Goal: Transaction & Acquisition: Purchase product/service

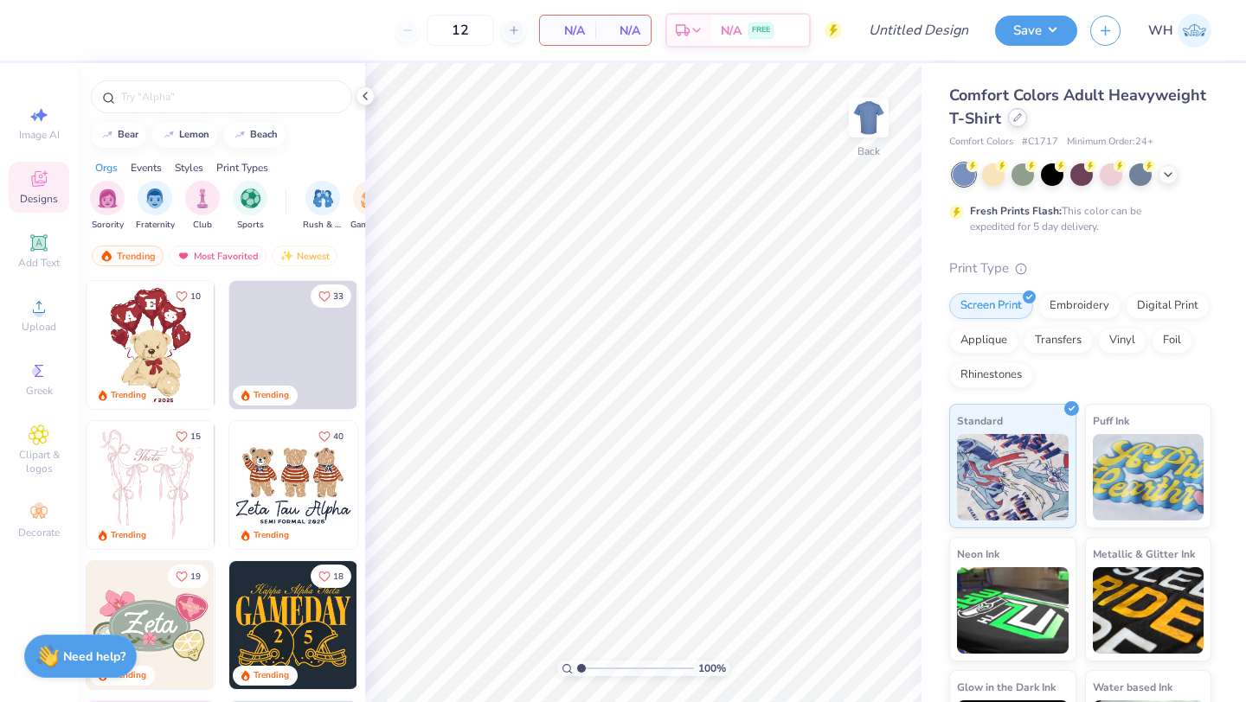
click at [1015, 118] on icon at bounding box center [1017, 117] width 9 height 9
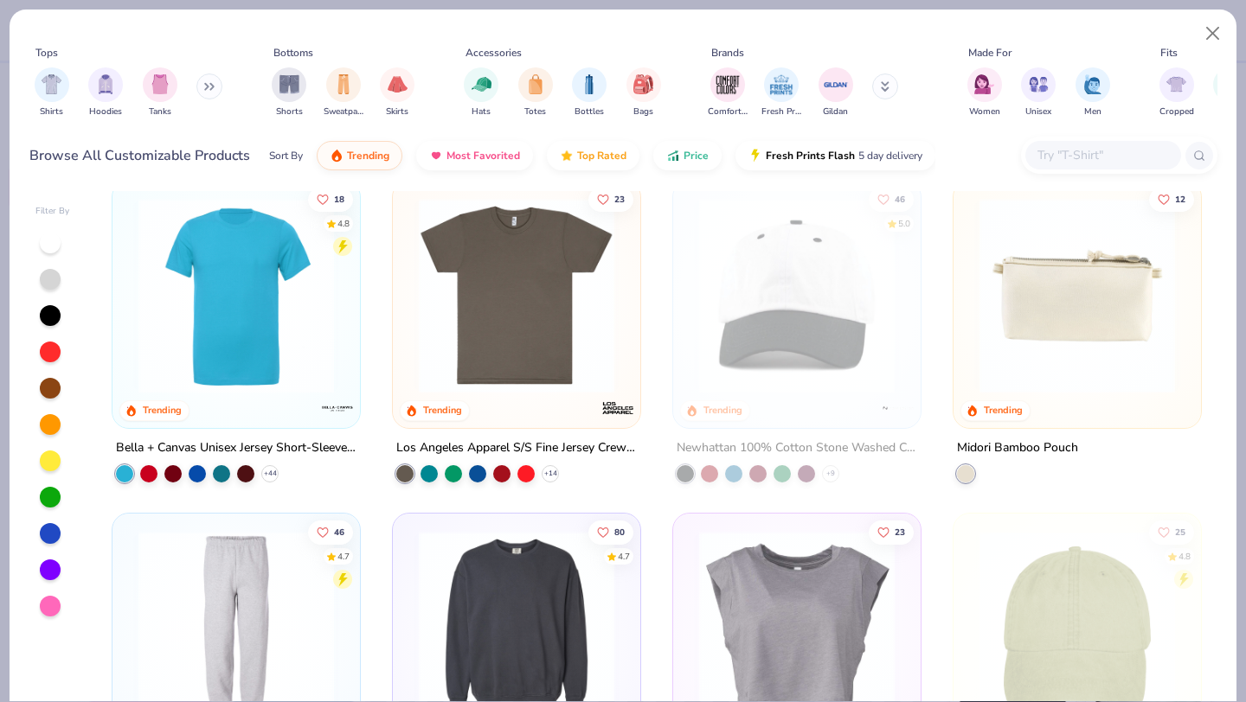
scroll to position [3031, 0]
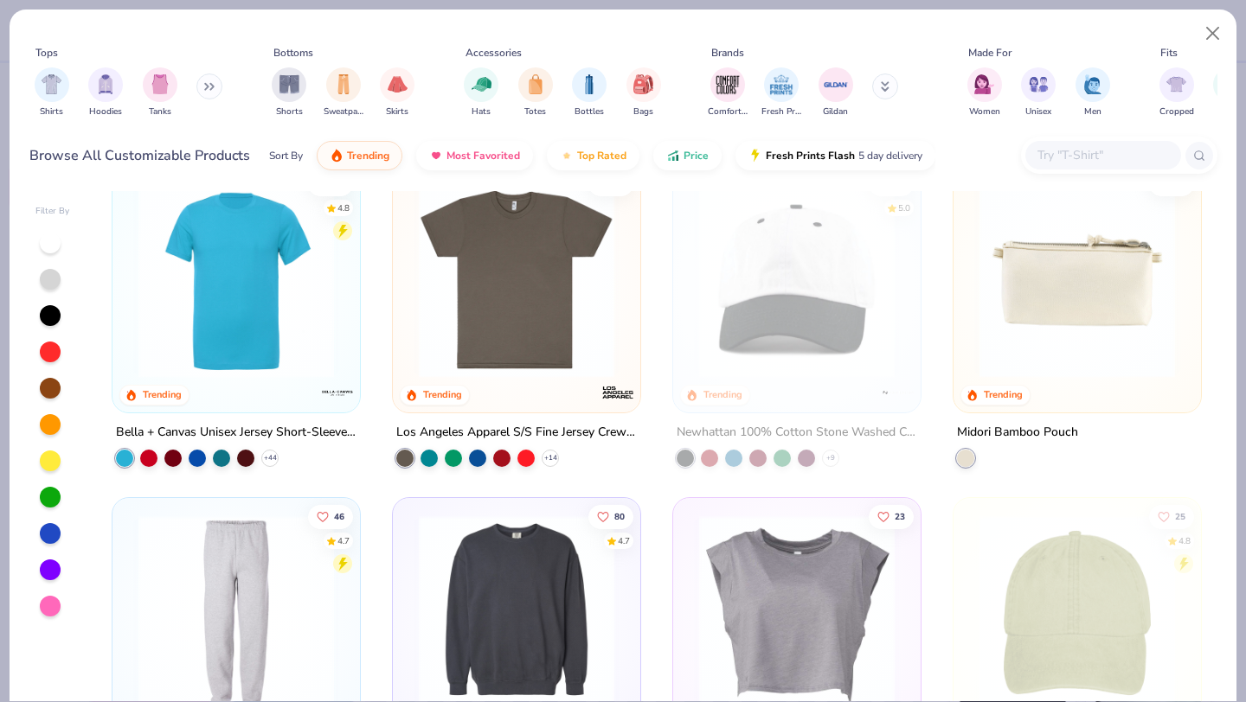
click at [208, 81] on button at bounding box center [209, 87] width 26 height 26
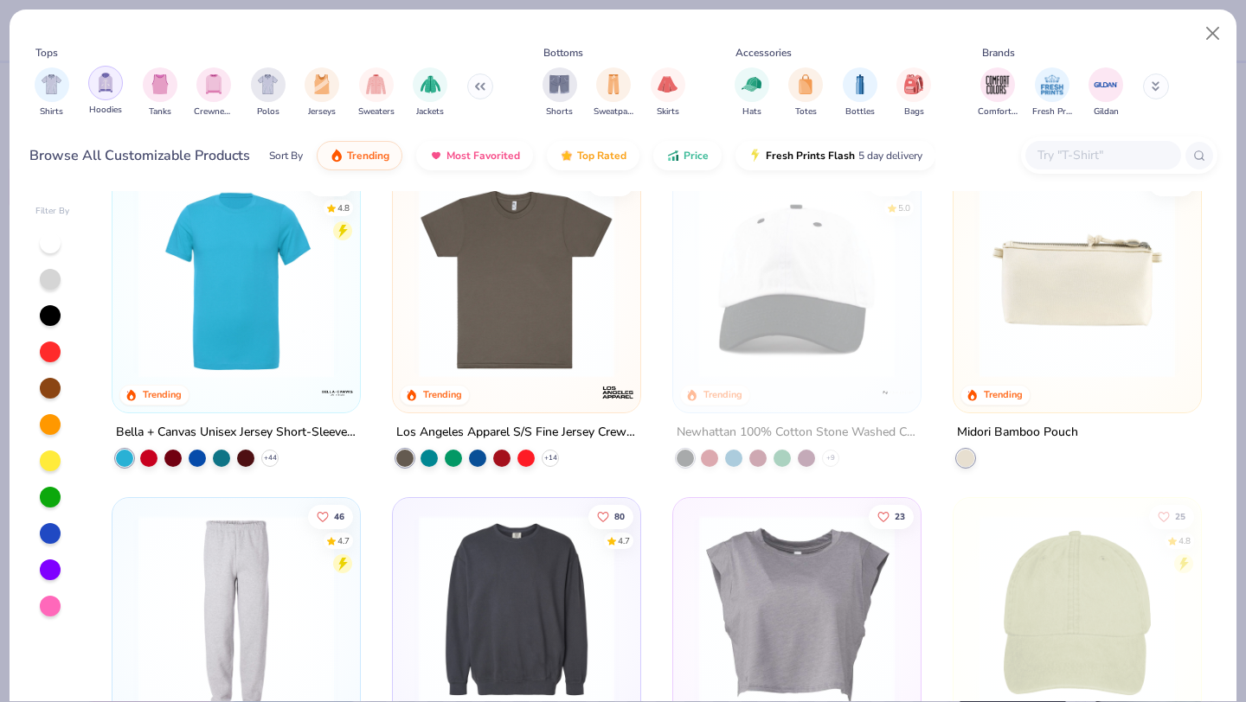
click at [106, 92] on img "filter for Hoodies" at bounding box center [105, 83] width 19 height 20
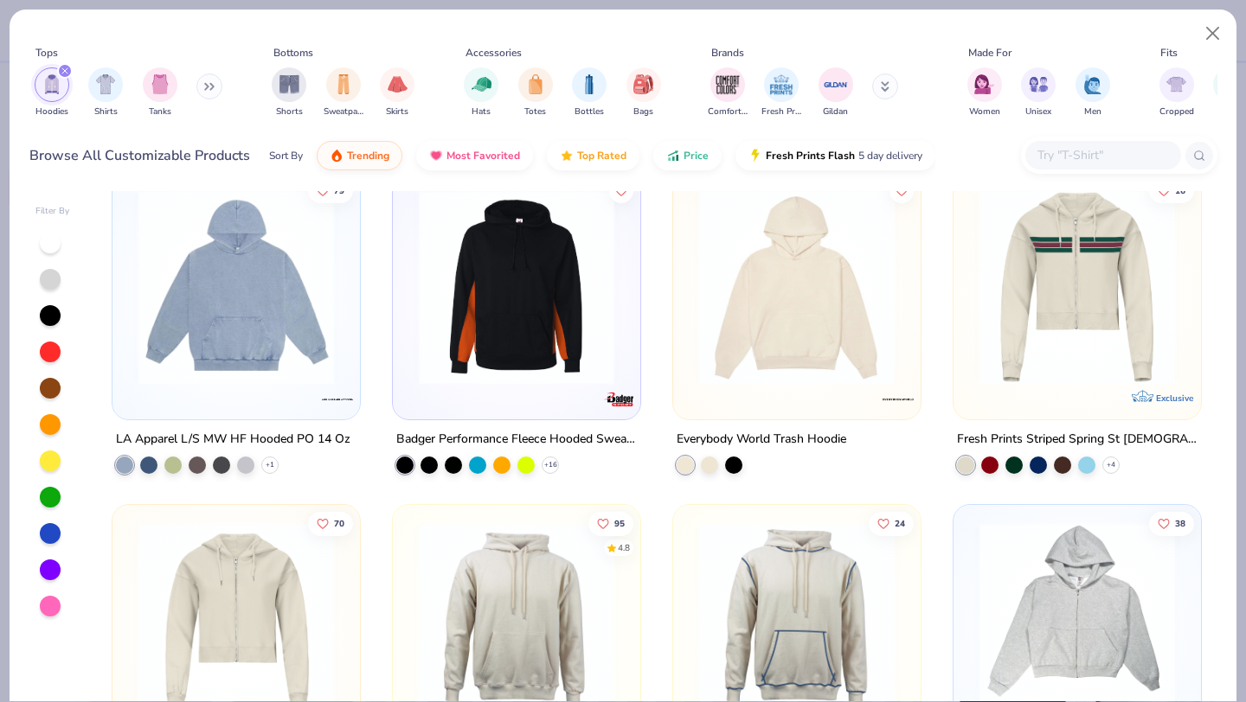
scroll to position [1028, 0]
click at [977, 89] on img "filter for Women" at bounding box center [984, 83] width 20 height 20
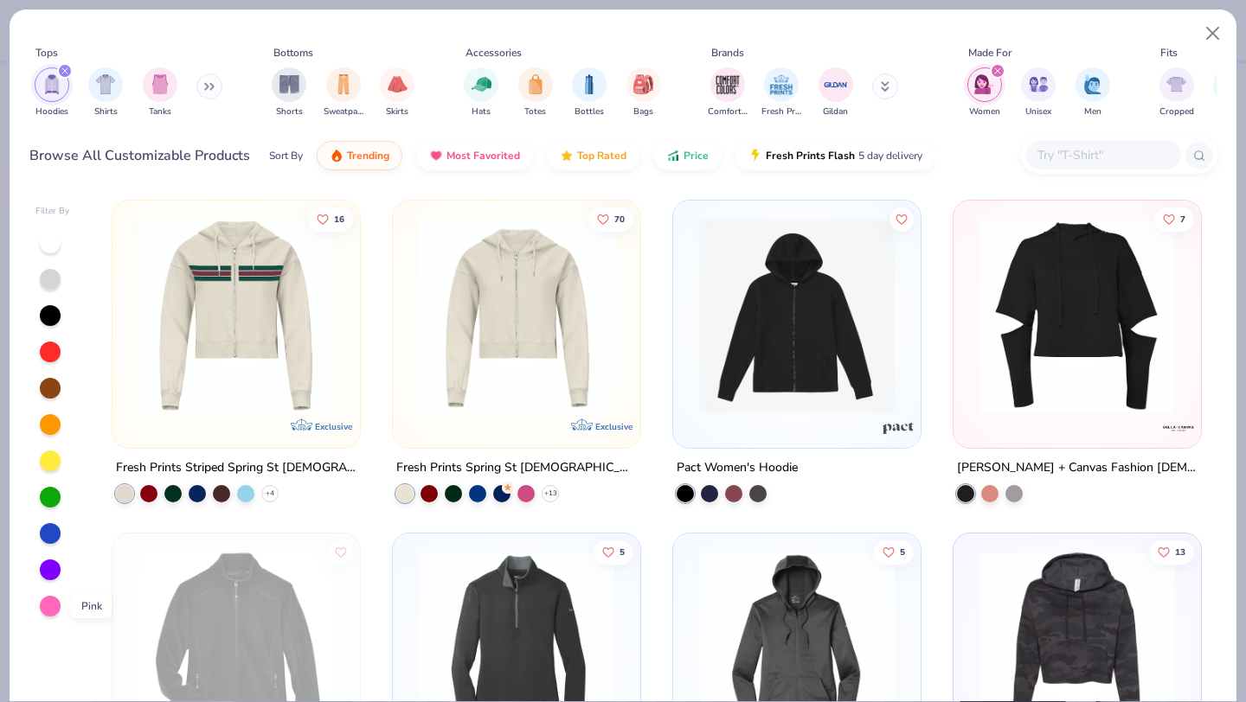
click at [53, 608] on div at bounding box center [50, 606] width 21 height 21
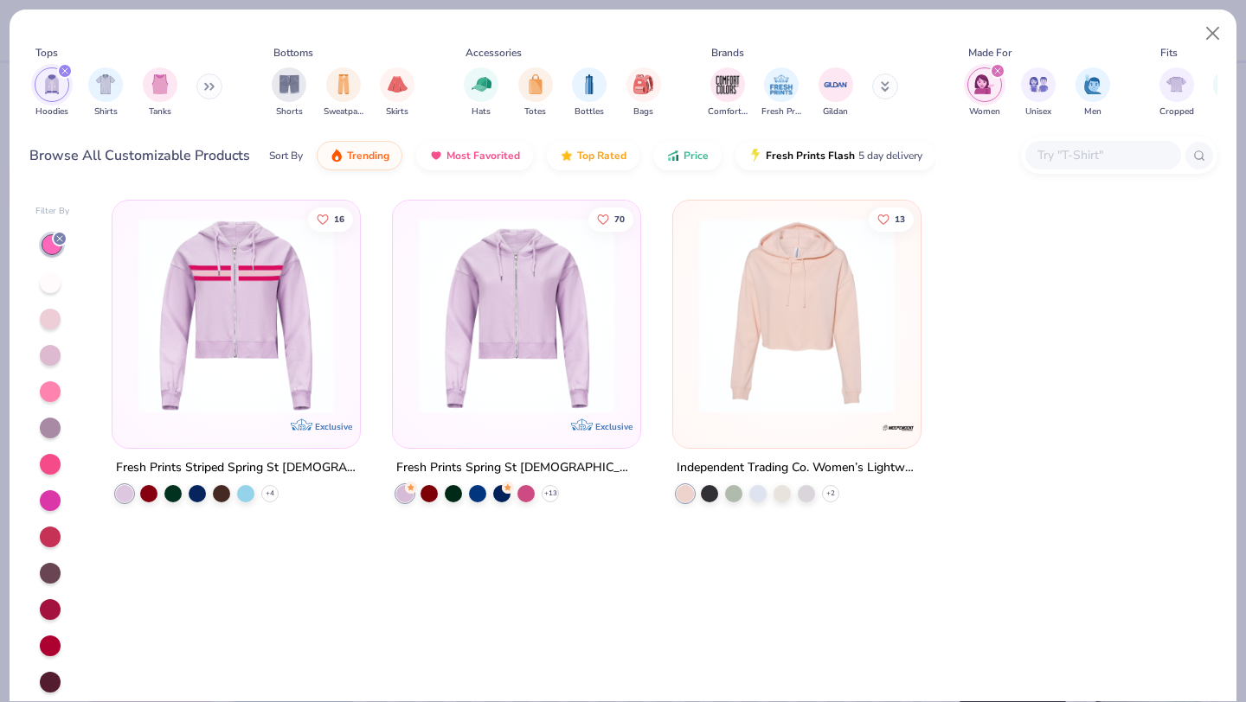
click at [996, 70] on icon "filter for Women" at bounding box center [997, 70] width 7 height 7
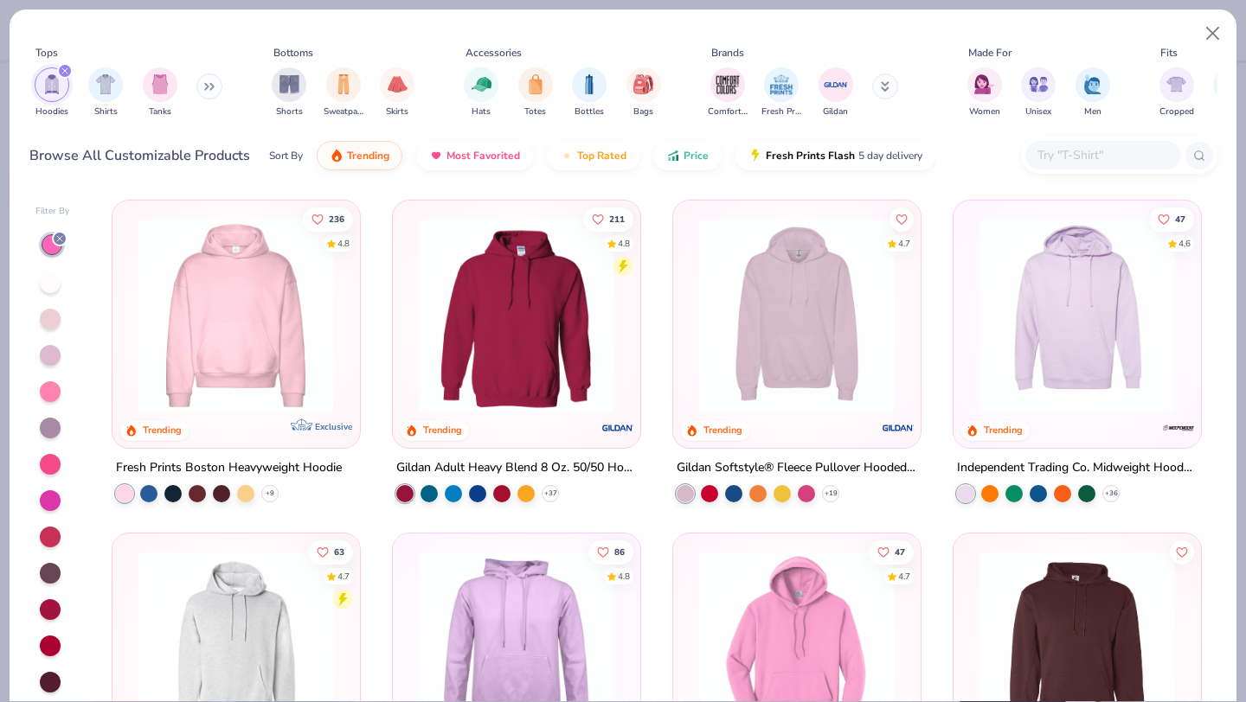
click at [130, 294] on img at bounding box center [23, 315] width 213 height 195
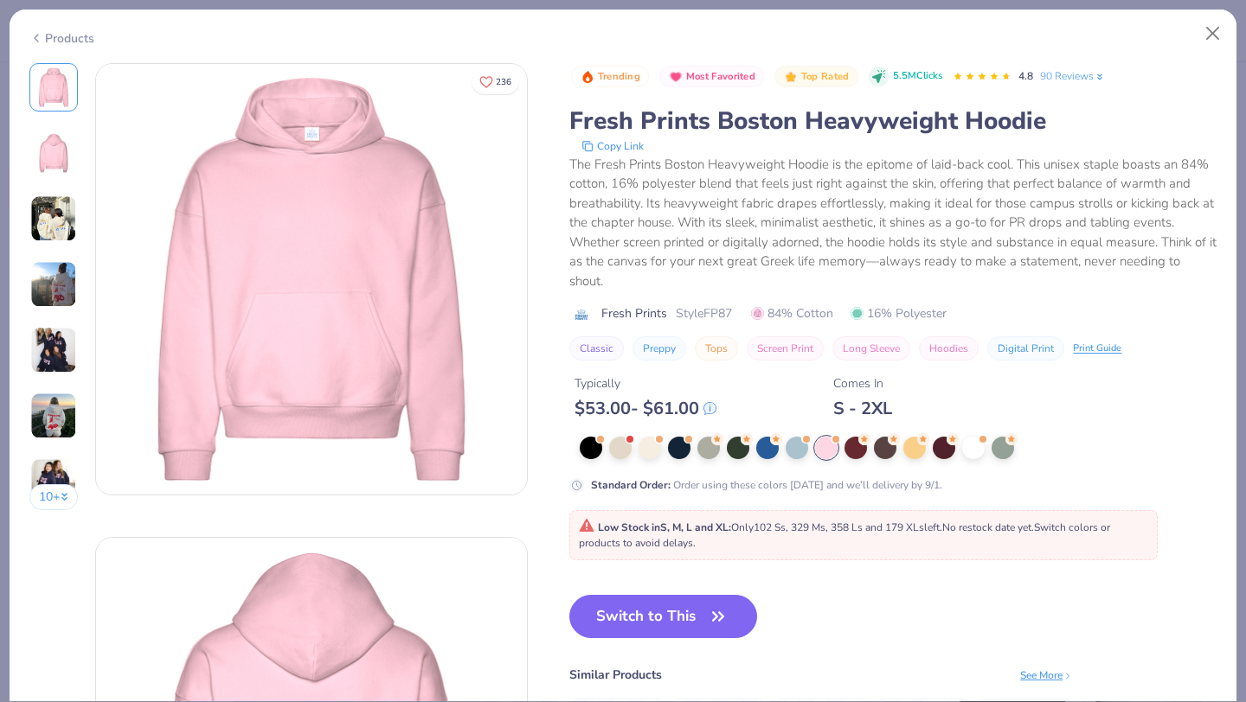
click at [65, 39] on div "Products" at bounding box center [61, 38] width 65 height 18
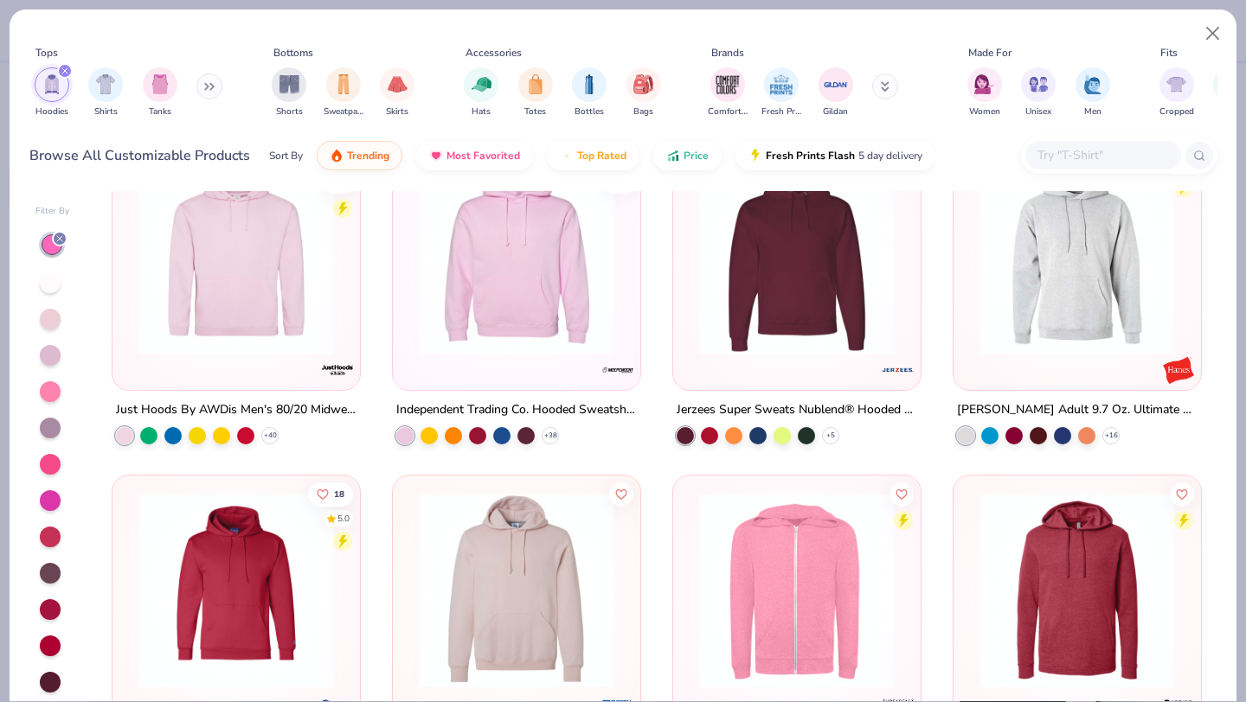
scroll to position [1057, 0]
click at [253, 357] on div at bounding box center [236, 261] width 230 height 221
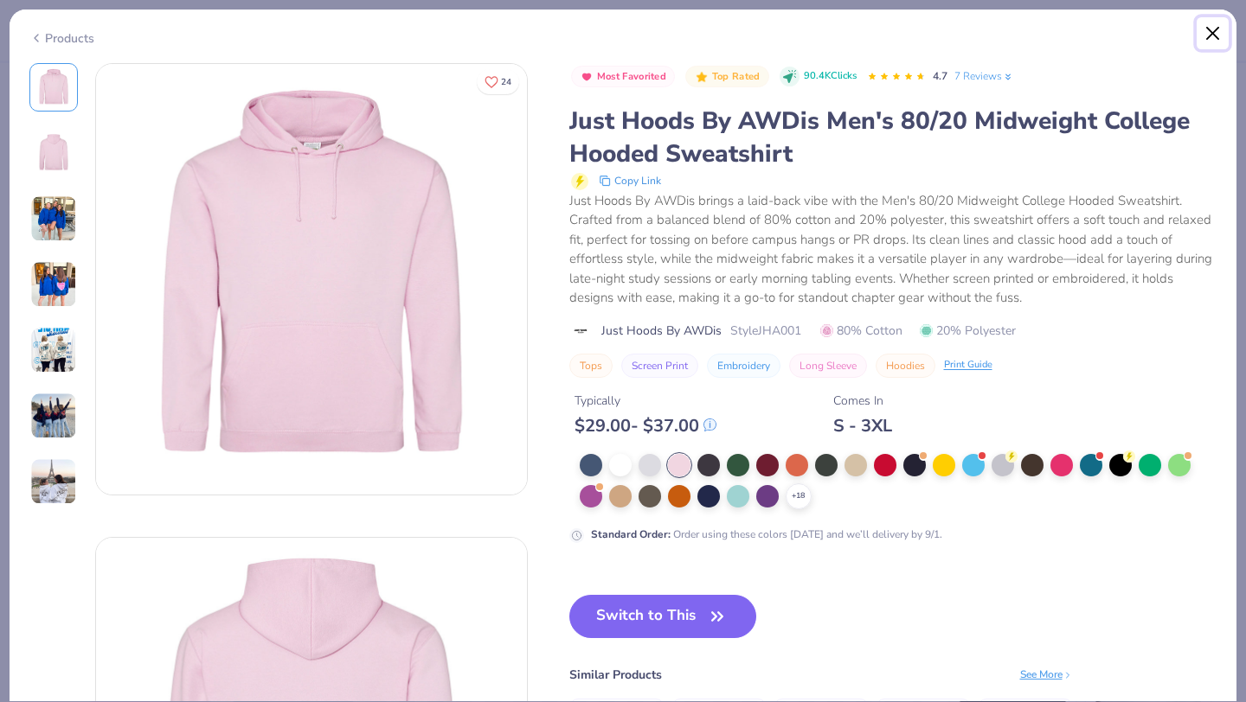
click at [1213, 26] on button "Close" at bounding box center [1212, 33] width 33 height 33
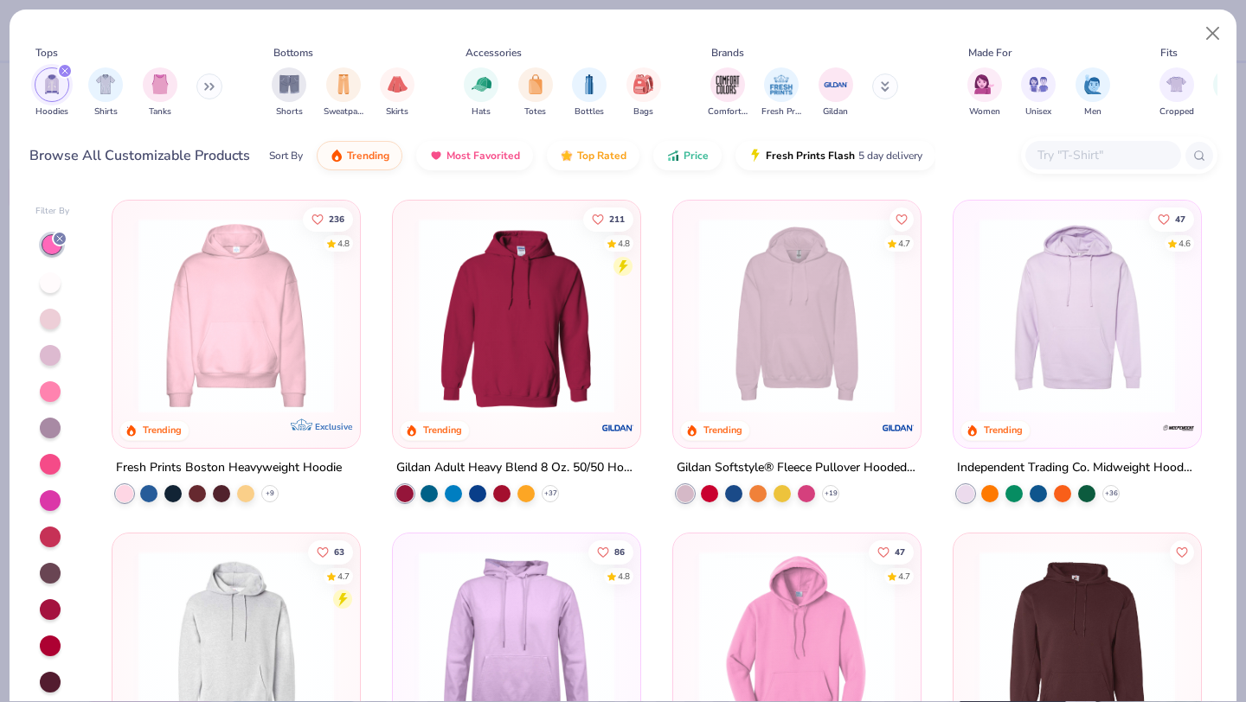
click at [48, 393] on div at bounding box center [50, 391] width 21 height 21
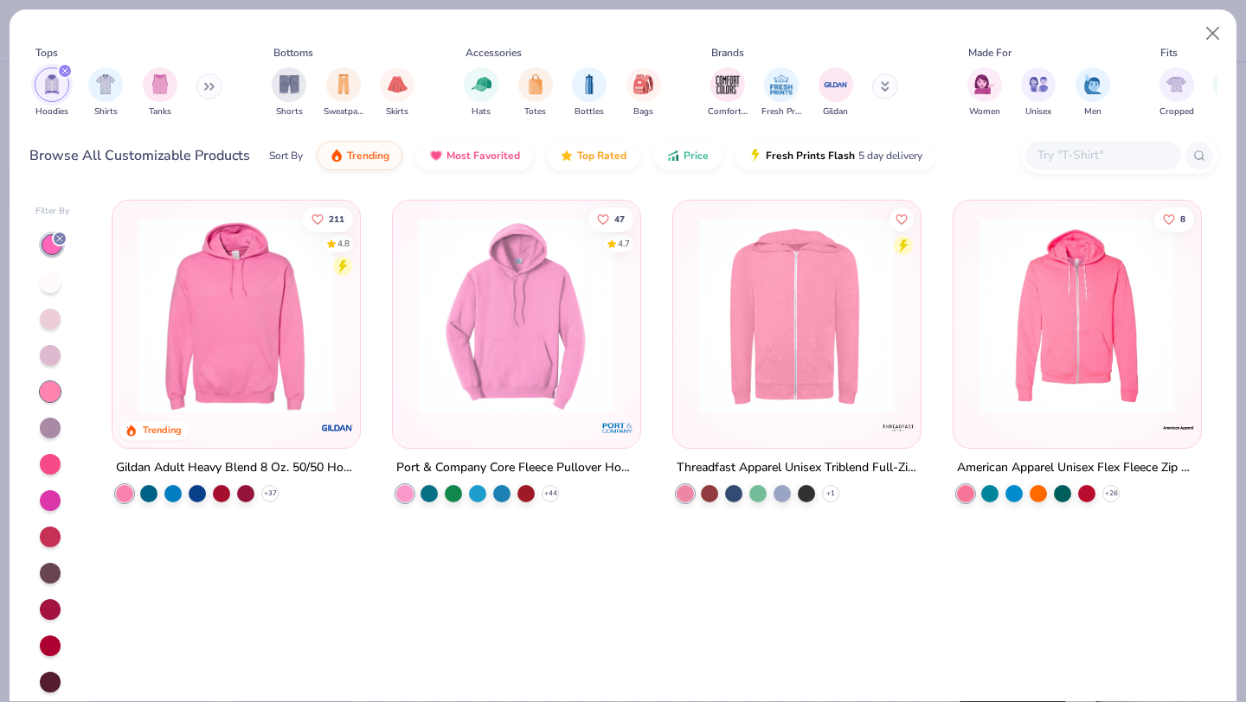
click at [49, 359] on div at bounding box center [50, 355] width 21 height 21
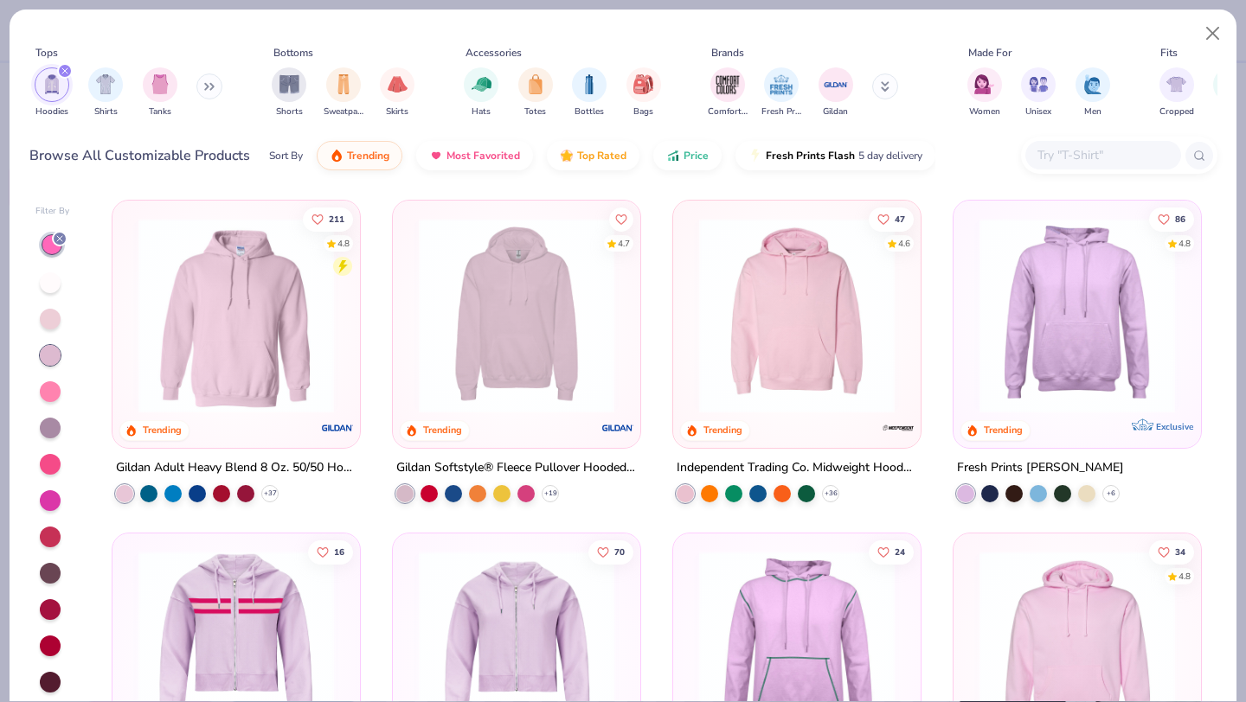
click at [51, 386] on div at bounding box center [50, 391] width 21 height 21
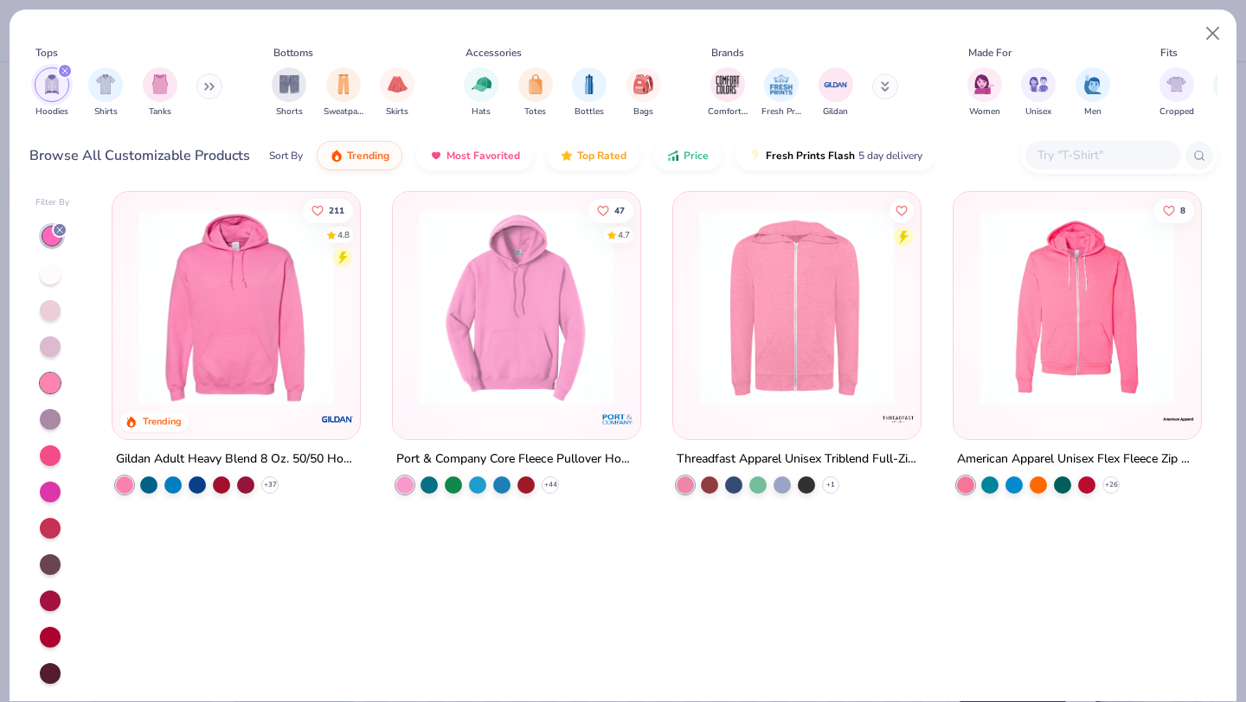
scroll to position [9, 0]
click at [51, 269] on div at bounding box center [50, 274] width 21 height 21
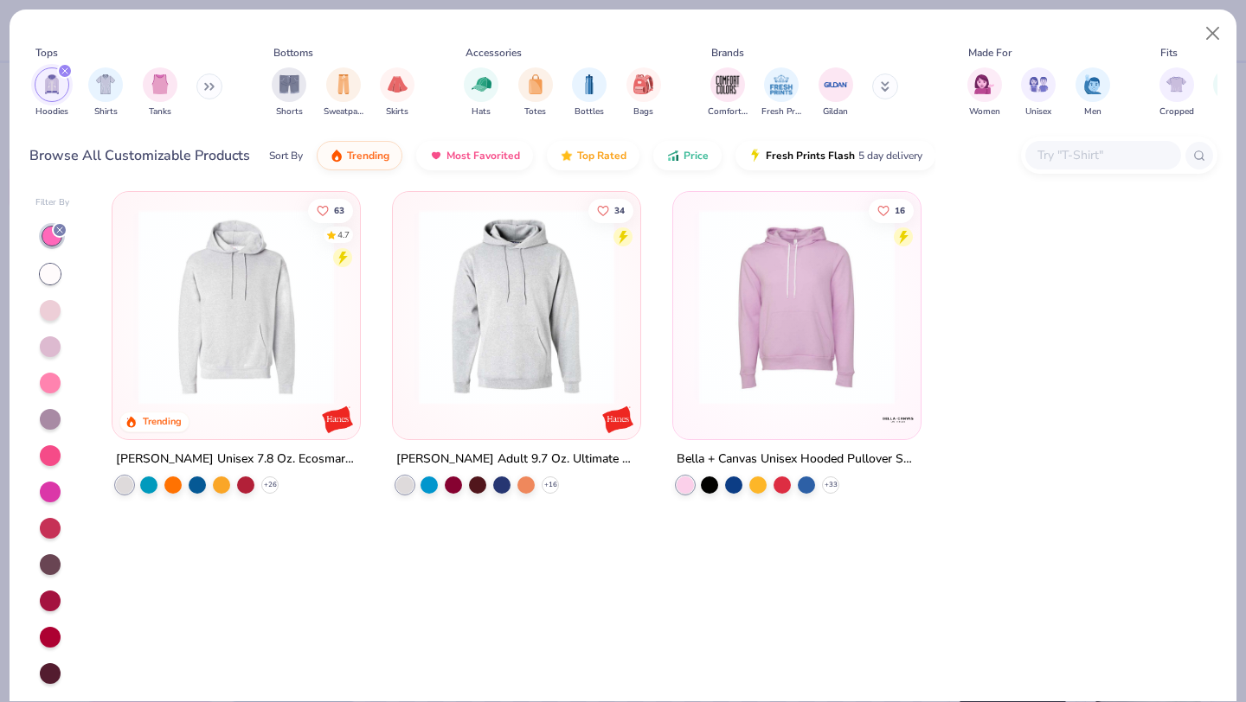
click at [51, 304] on div at bounding box center [50, 310] width 21 height 21
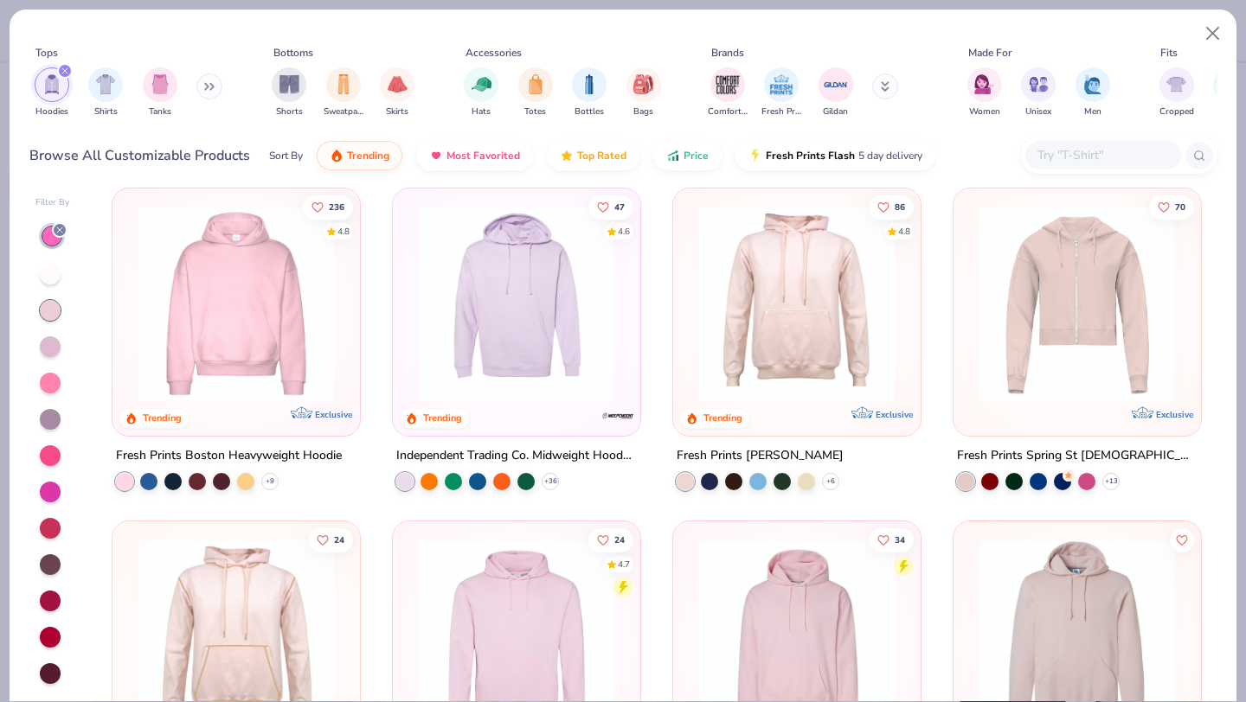
scroll to position [3, 0]
click at [206, 300] on img at bounding box center [236, 304] width 213 height 195
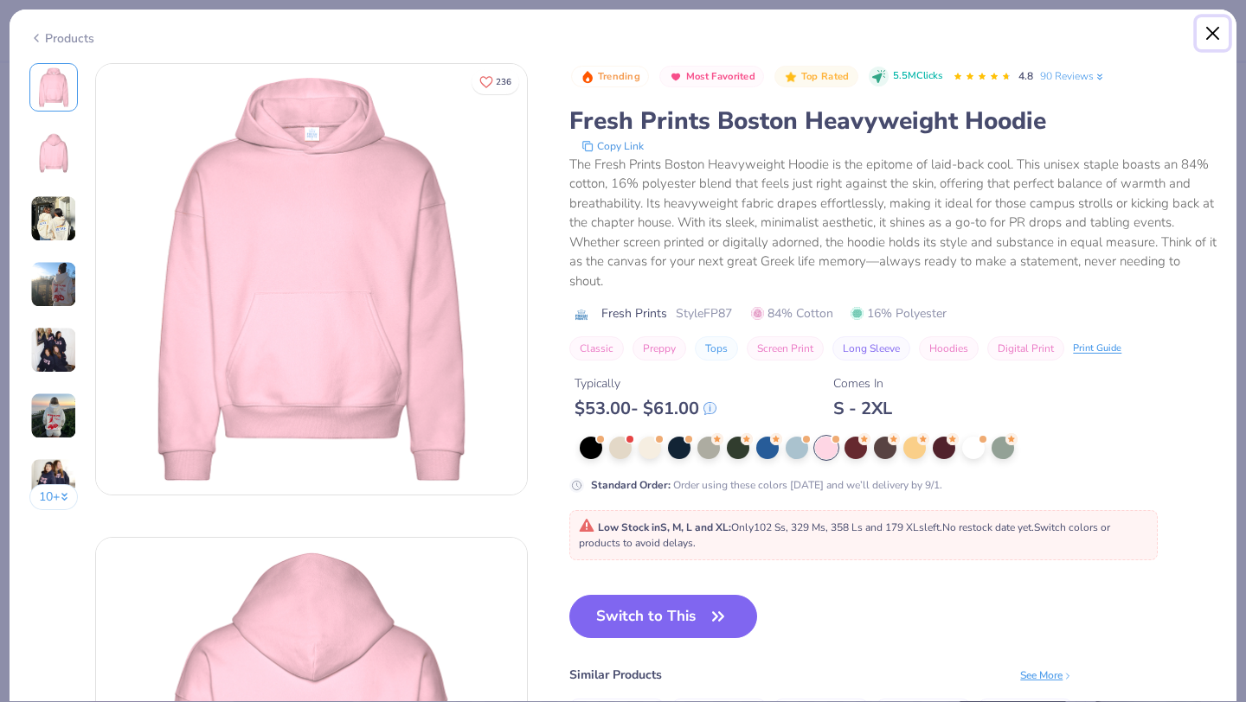
click at [1212, 34] on button "Close" at bounding box center [1212, 33] width 33 height 33
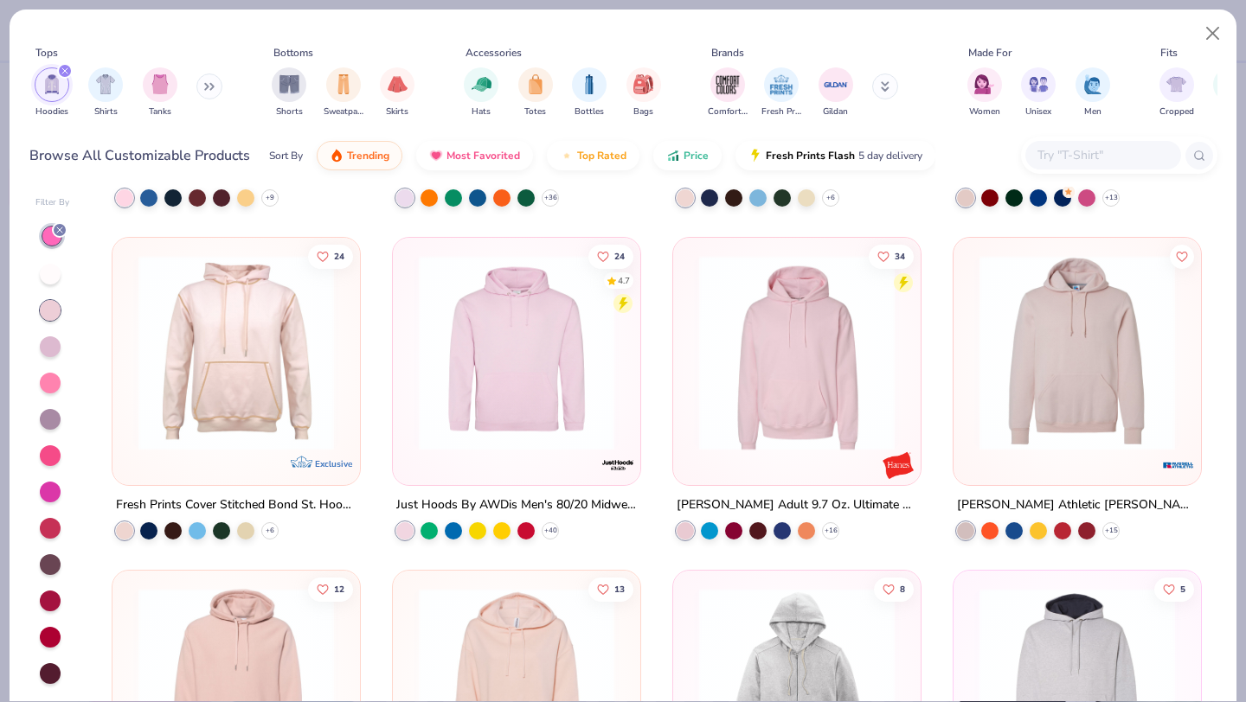
scroll to position [263, 0]
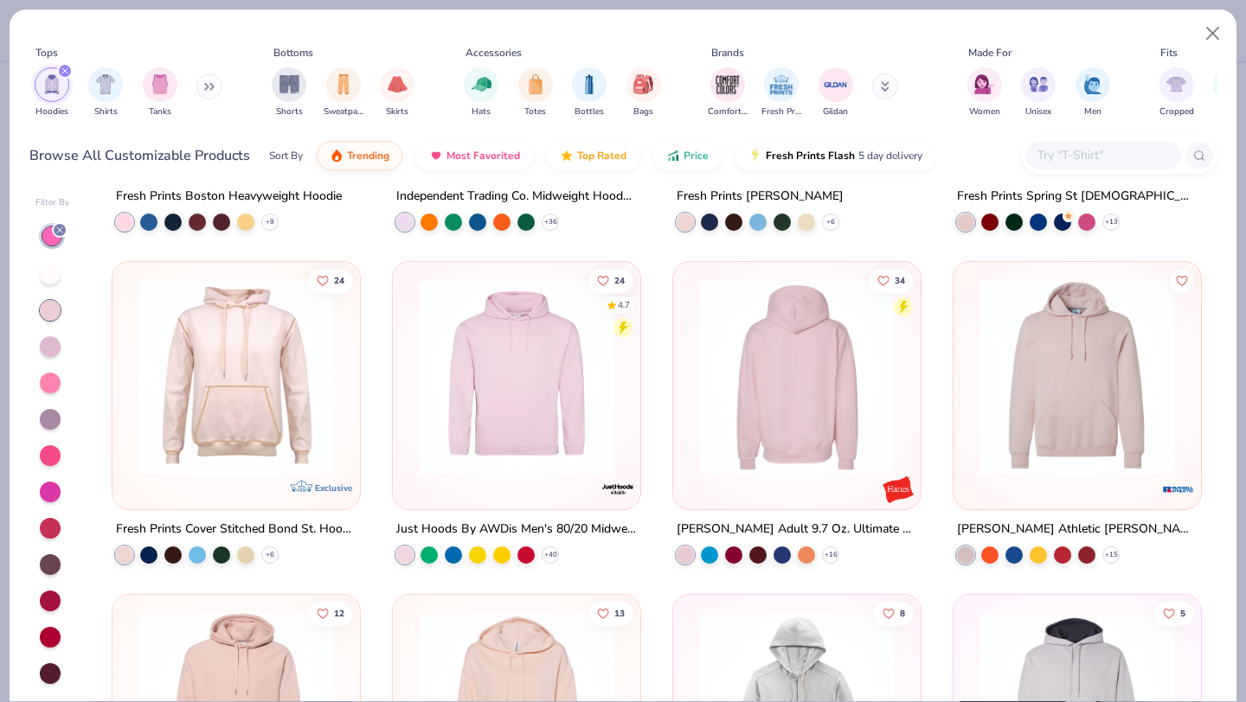
click at [824, 383] on img at bounding box center [796, 376] width 213 height 195
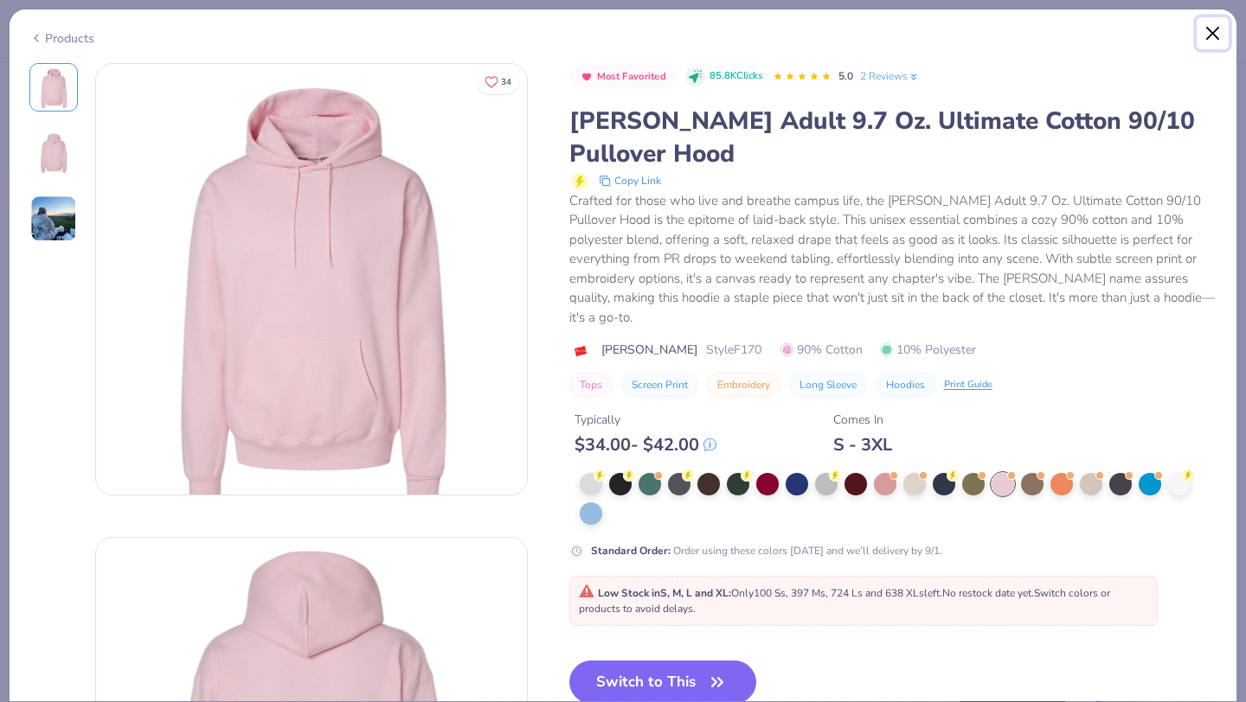
click at [1218, 38] on button "Close" at bounding box center [1212, 33] width 33 height 33
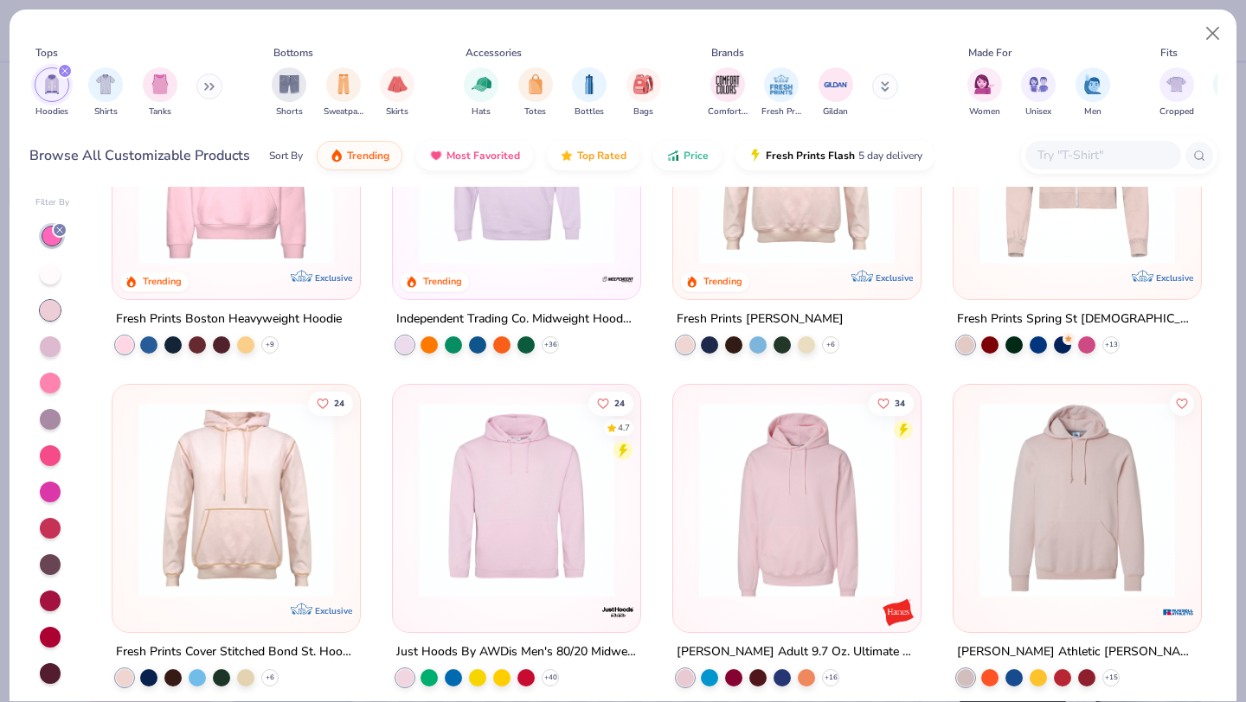
scroll to position [147, 0]
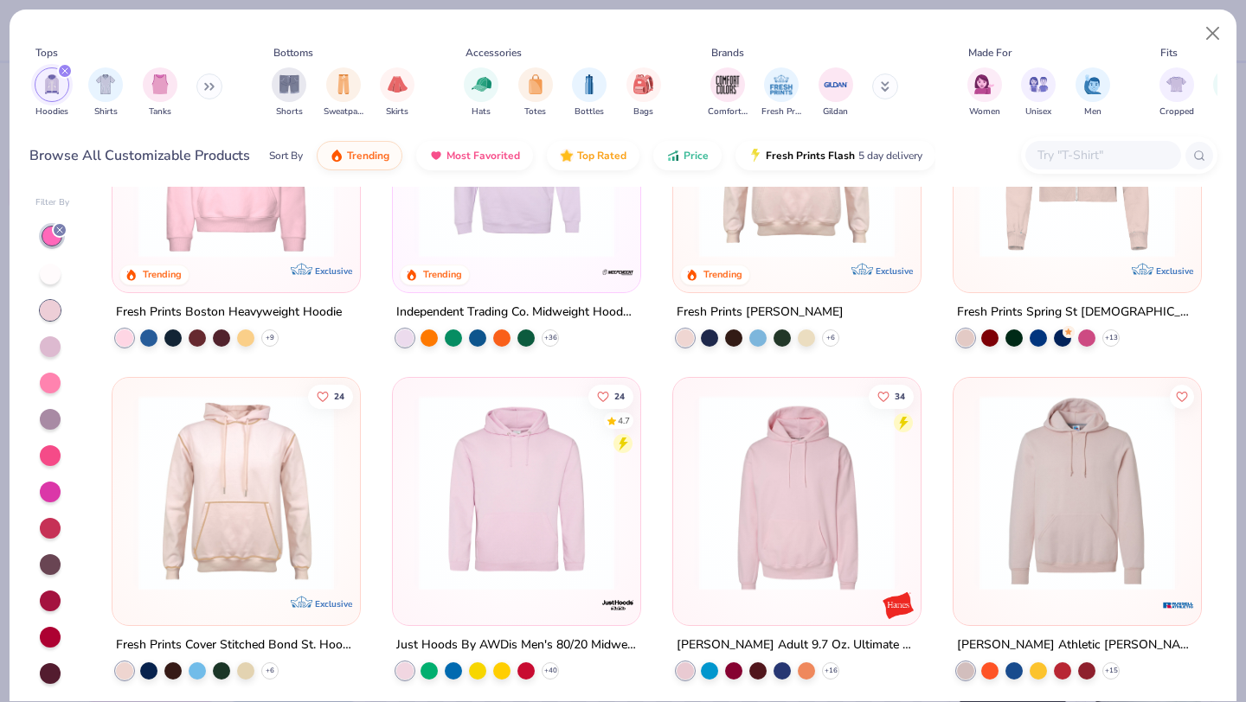
click at [552, 483] on img at bounding box center [516, 492] width 213 height 195
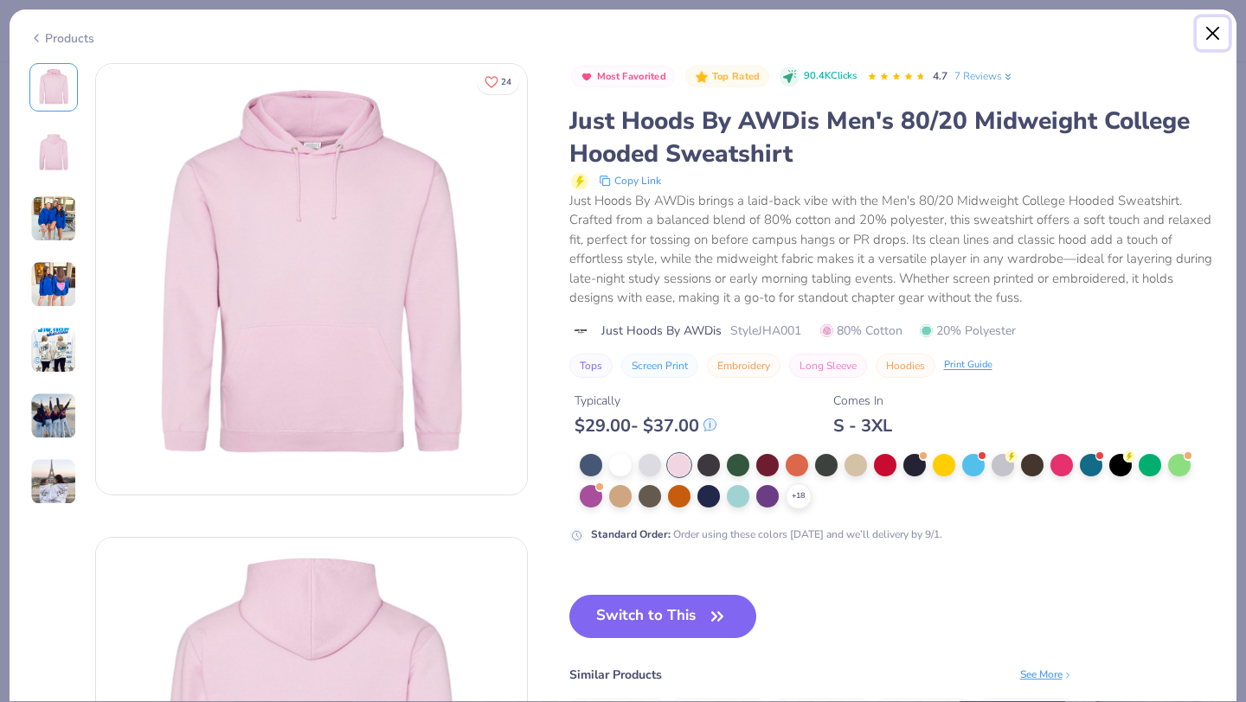
click at [1213, 30] on button "Close" at bounding box center [1212, 33] width 33 height 33
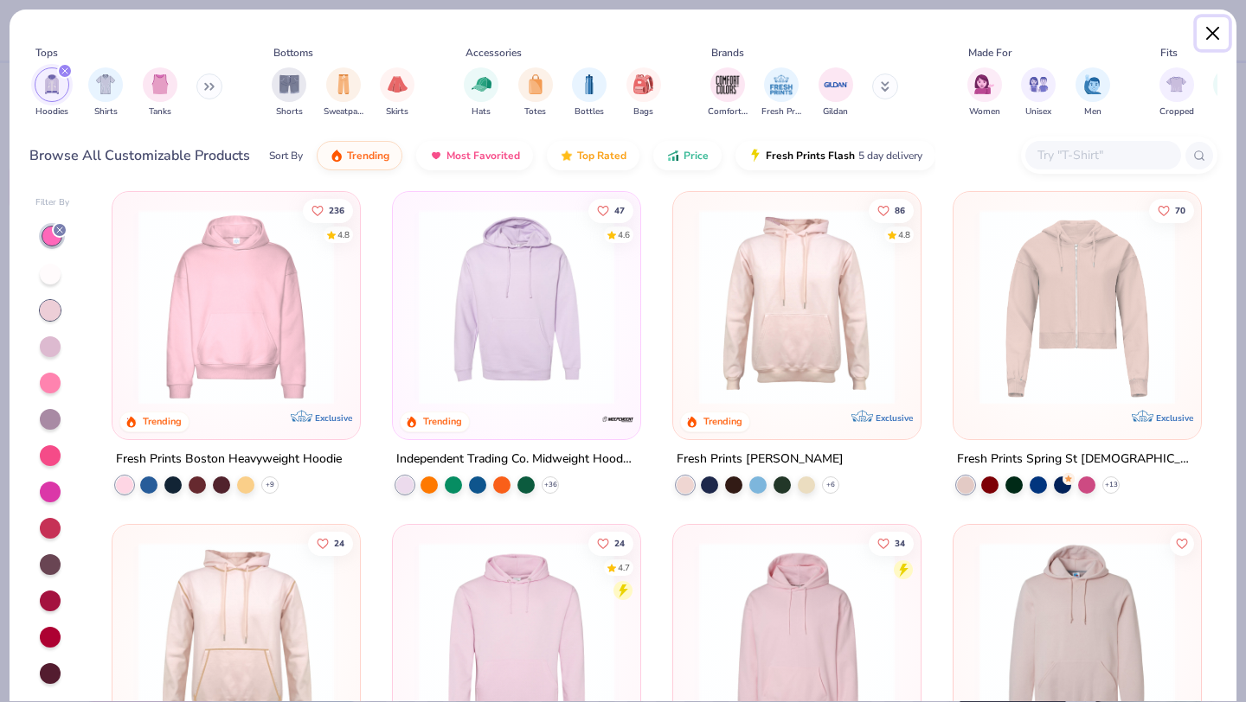
click at [1213, 33] on button "Close" at bounding box center [1212, 33] width 33 height 33
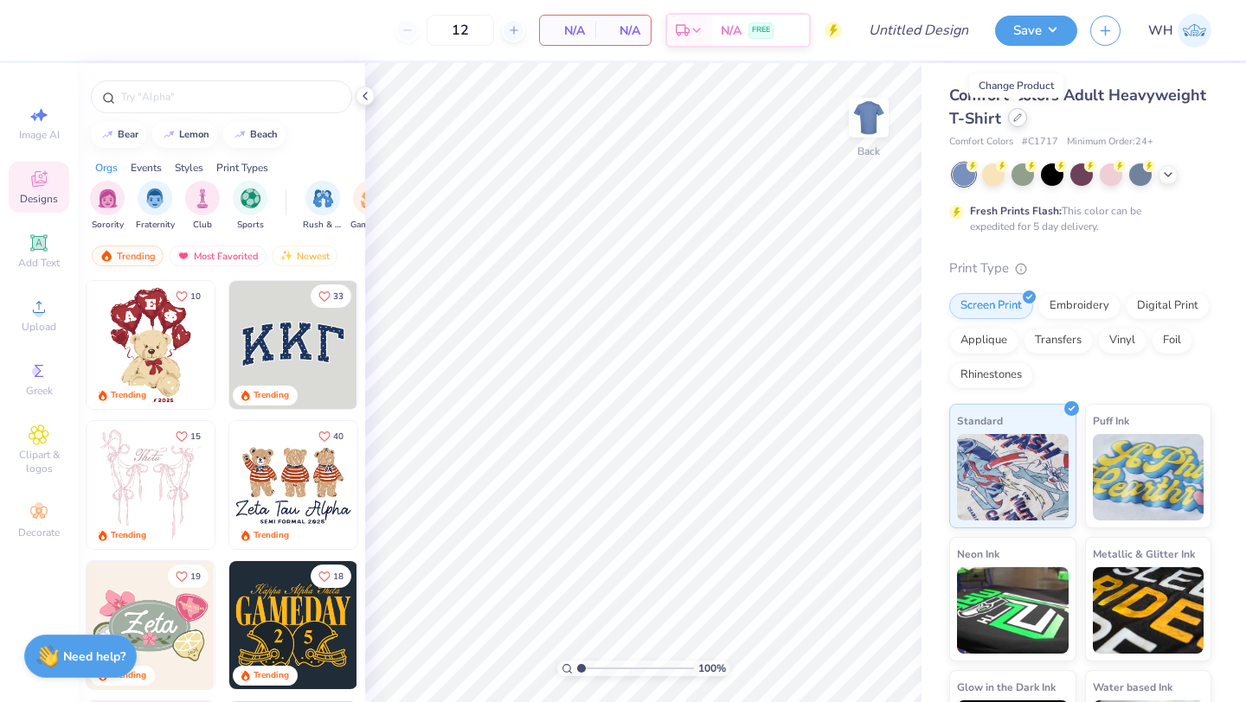
click at [1013, 118] on icon at bounding box center [1017, 117] width 9 height 9
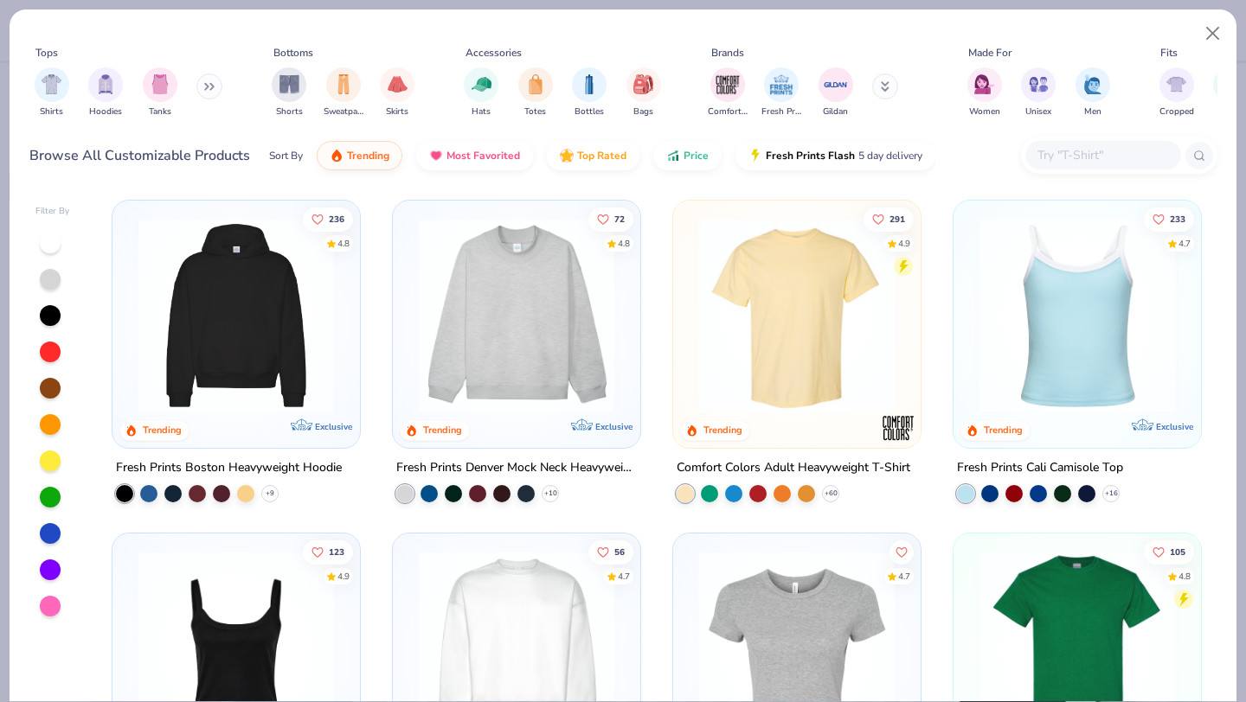
click at [276, 337] on img at bounding box center [236, 315] width 213 height 195
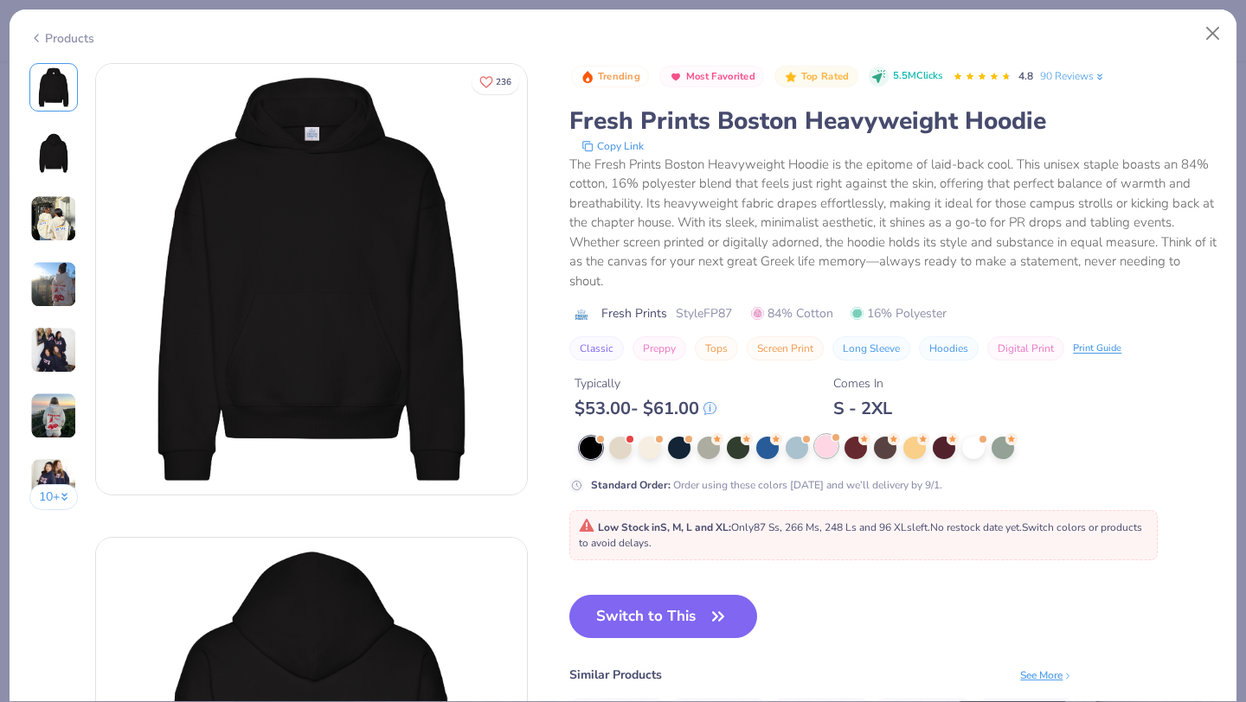
click at [828, 445] on div at bounding box center [826, 446] width 22 height 22
